Goal: Task Accomplishment & Management: Use online tool/utility

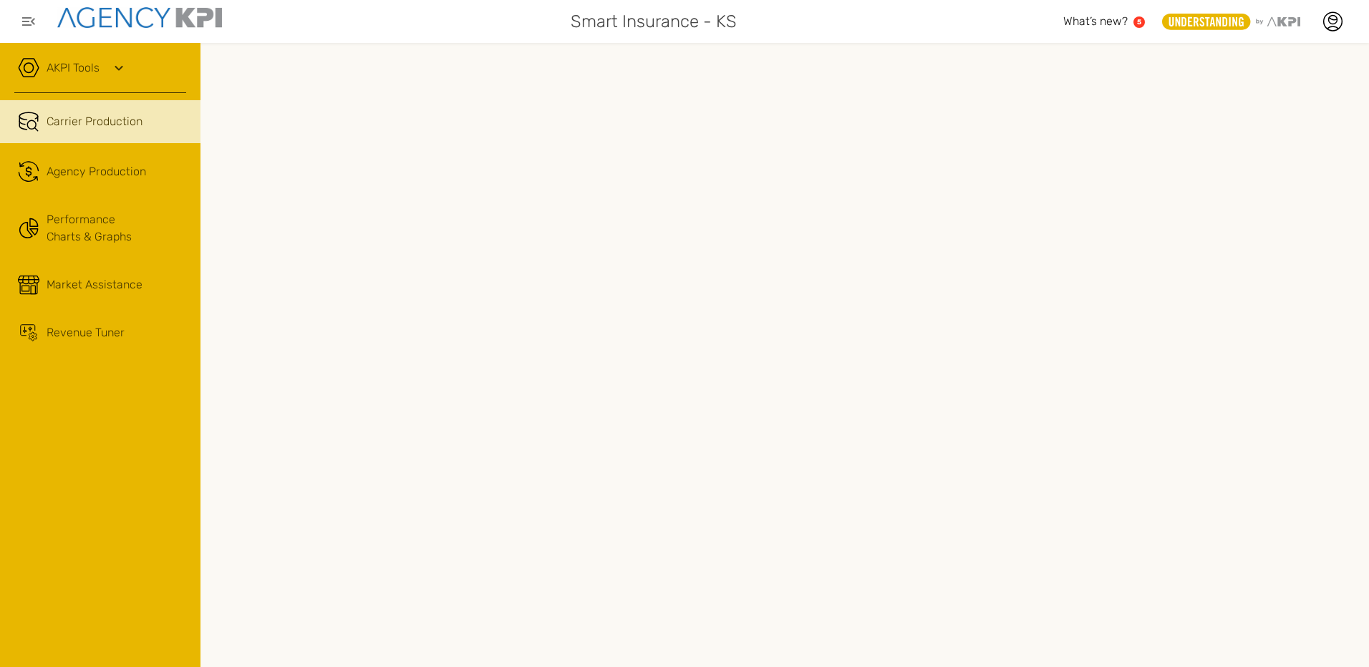
click at [130, 71] on div "AKPI Tools" at bounding box center [100, 75] width 172 height 36
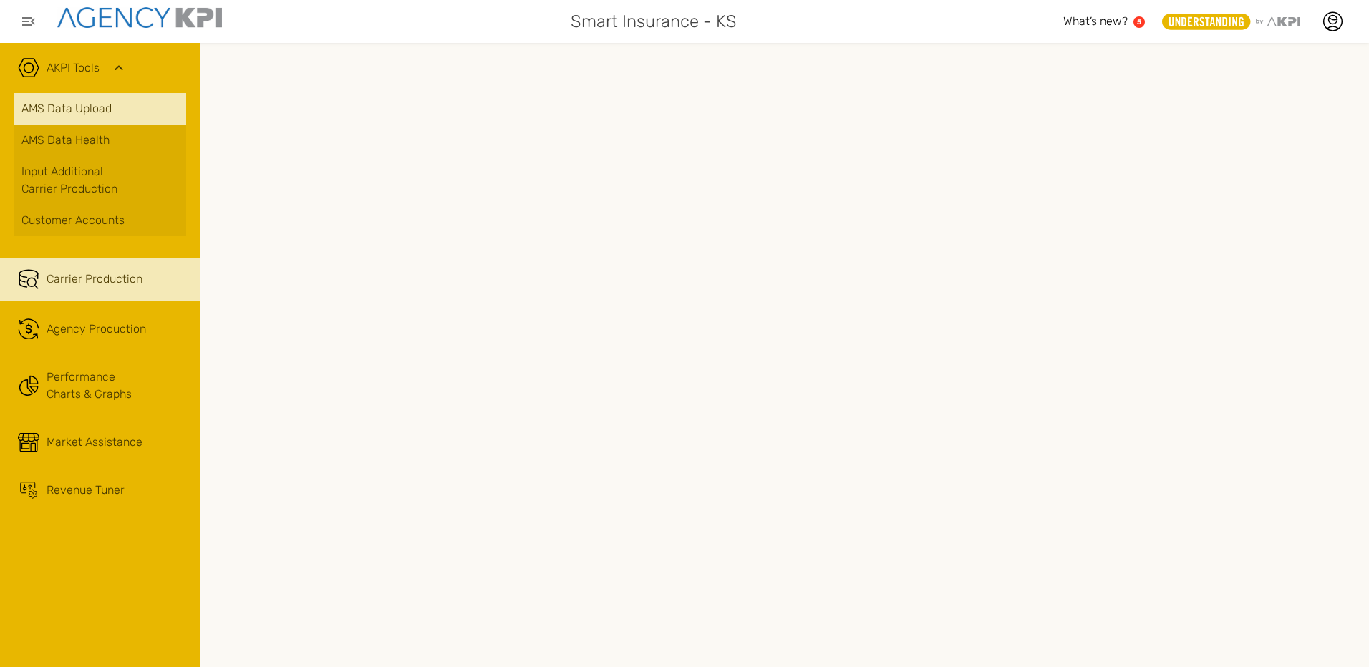
click at [102, 116] on link "AMS Data Upload" at bounding box center [100, 109] width 172 height 32
